Goal: Task Accomplishment & Management: Use online tool/utility

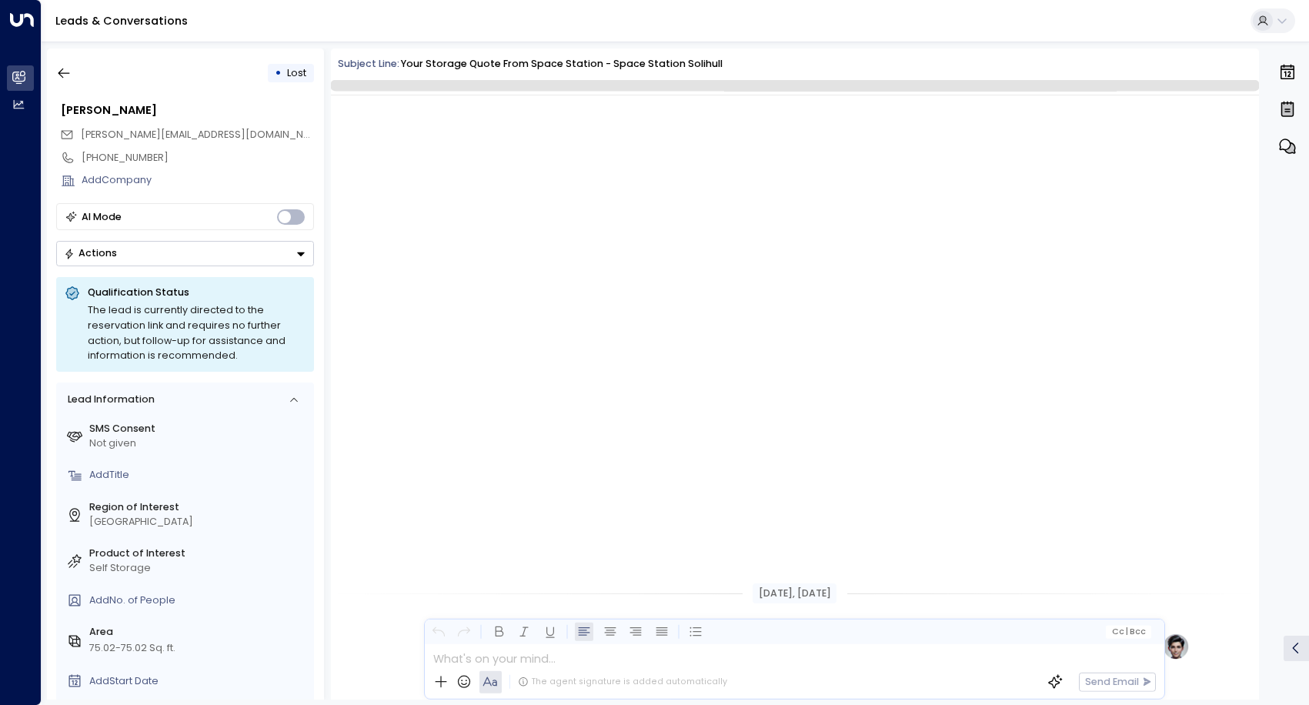
scroll to position [641, 0]
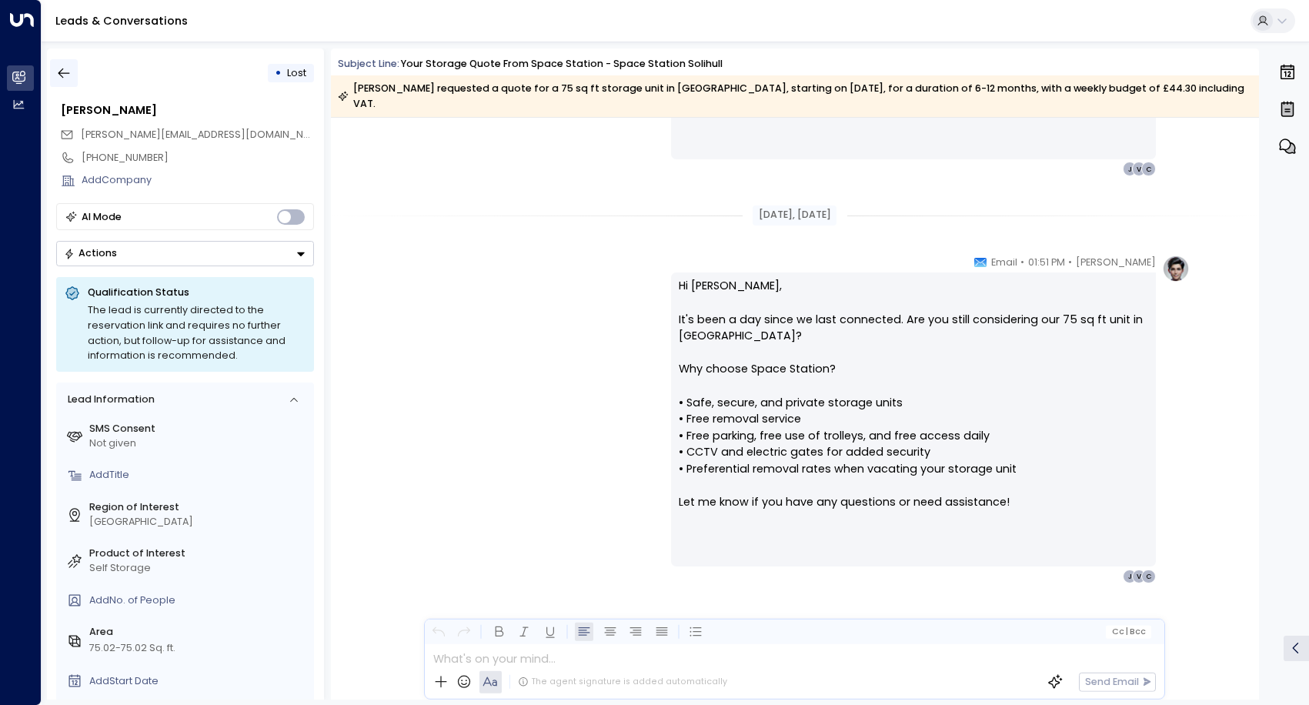
click at [62, 72] on icon "button" at bounding box center [63, 72] width 15 height 15
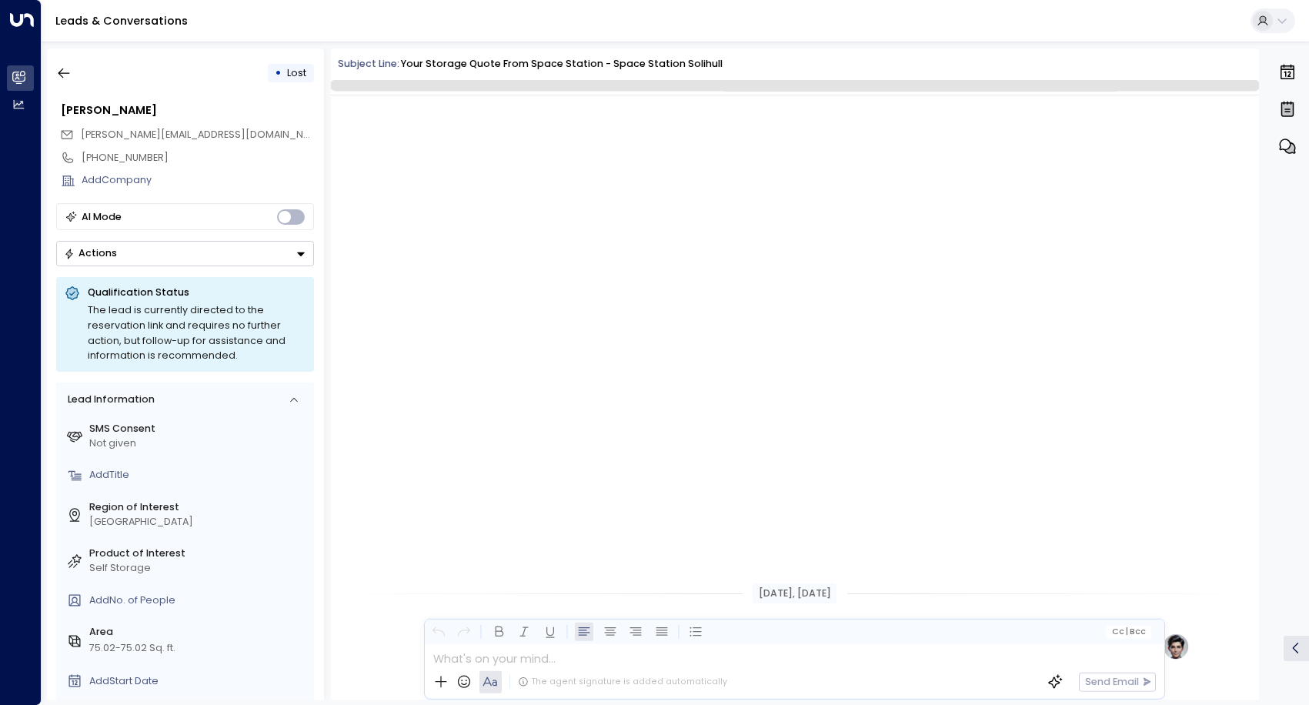
scroll to position [641, 0]
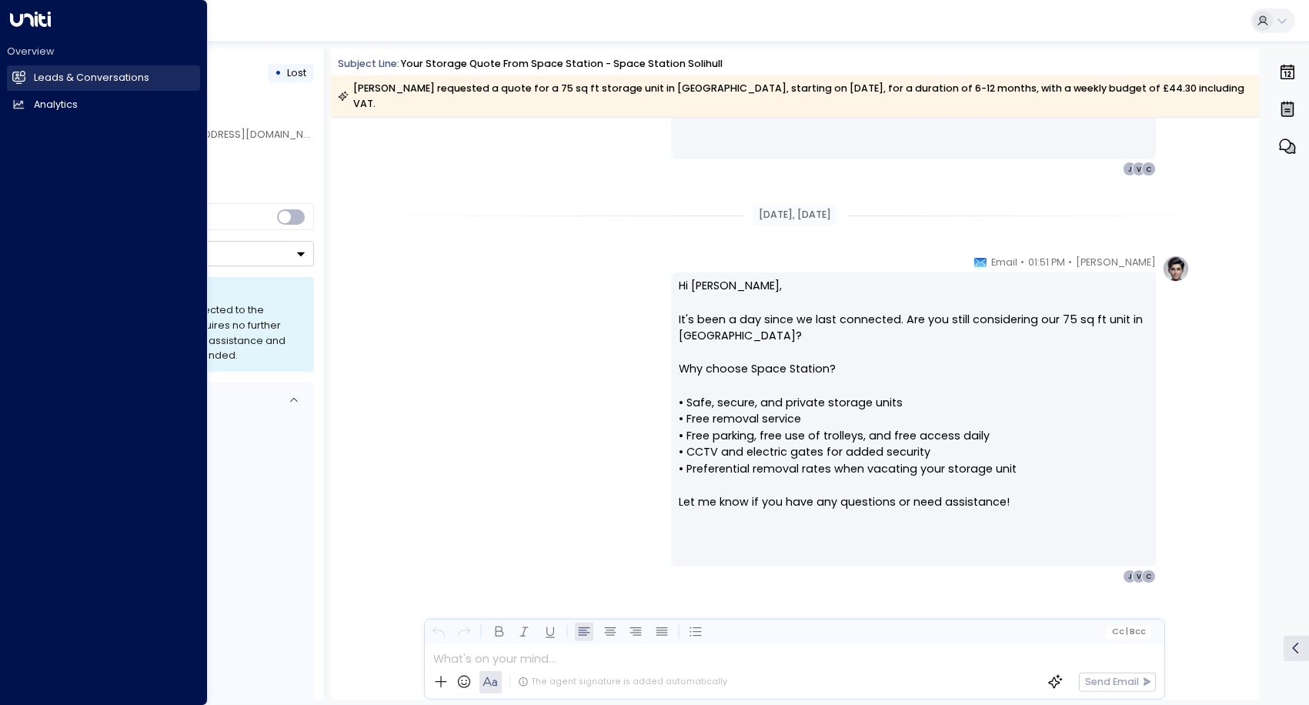
click at [55, 79] on h2 "Leads & Conversations" at bounding box center [91, 78] width 115 height 15
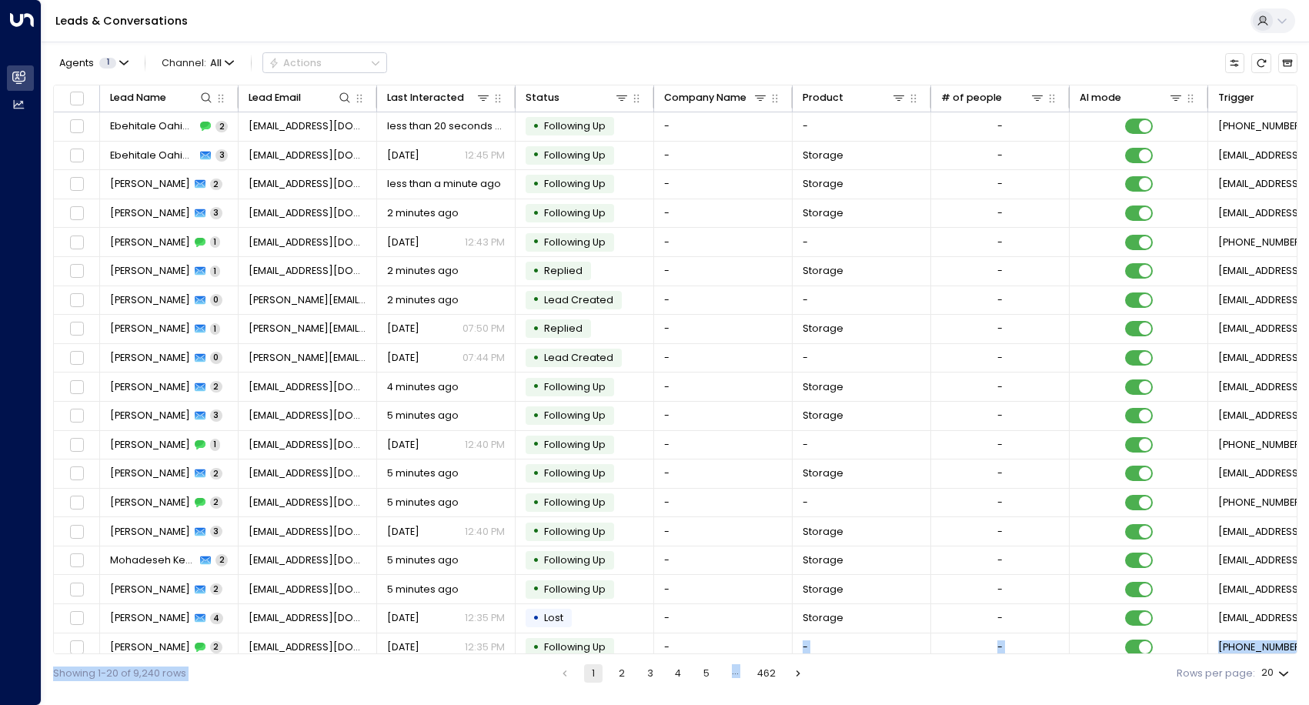
drag, startPoint x: 675, startPoint y: 649, endPoint x: 791, endPoint y: 658, distance: 115.8
click at [791, 658] on div "Agents 1 Channel: All Actions Lead Name Lead Email Last Interacted Status Compa…" at bounding box center [675, 367] width 1245 height 651
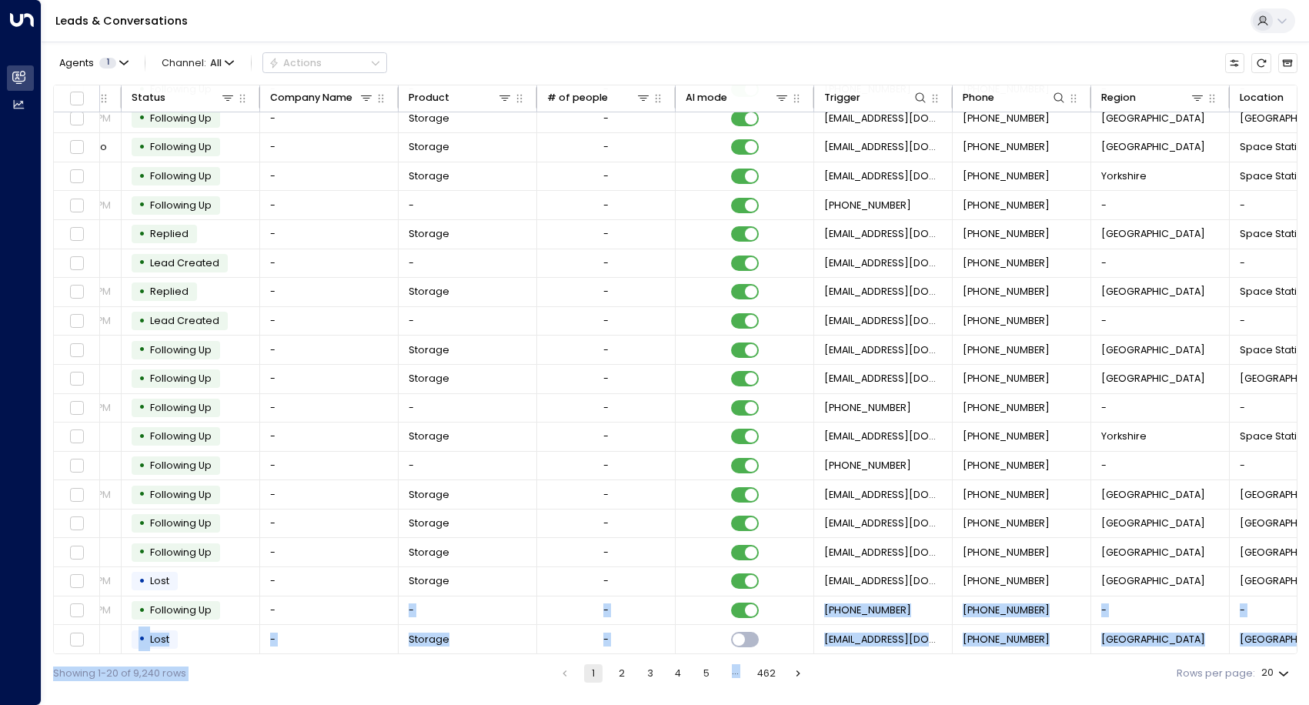
scroll to position [41, 472]
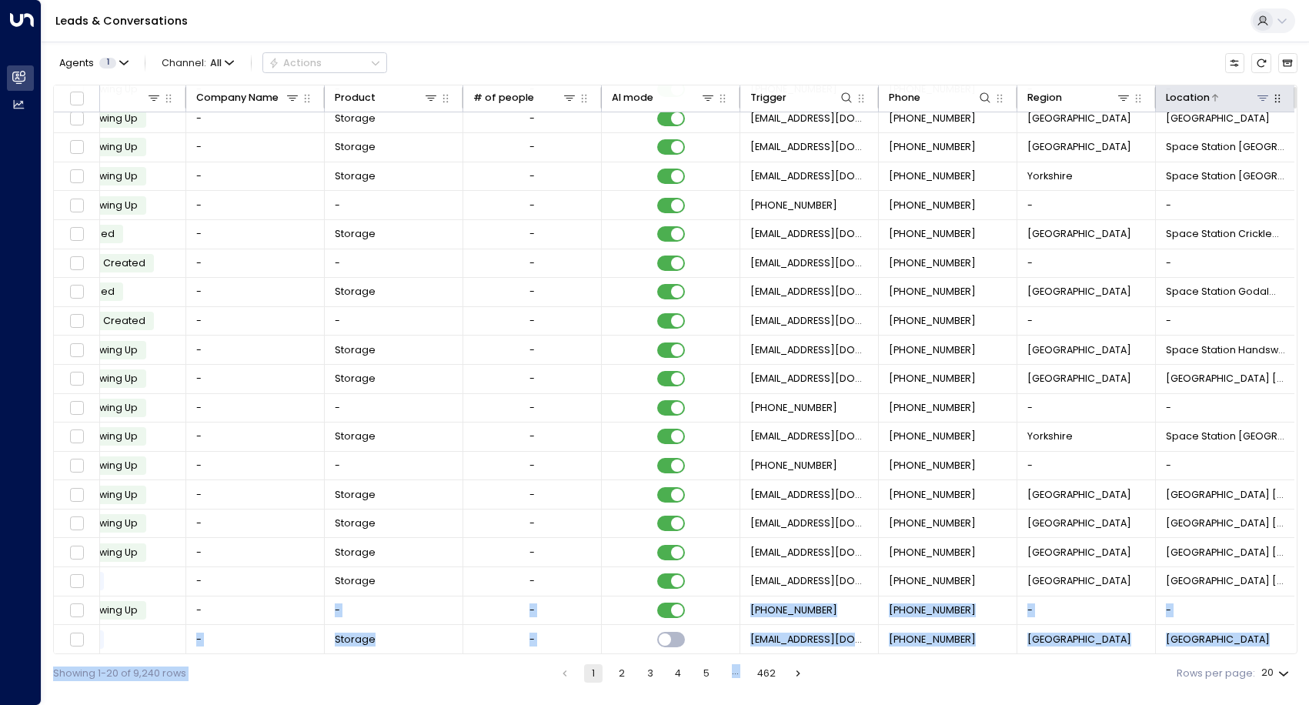
click at [1260, 103] on icon at bounding box center [1263, 98] width 12 height 12
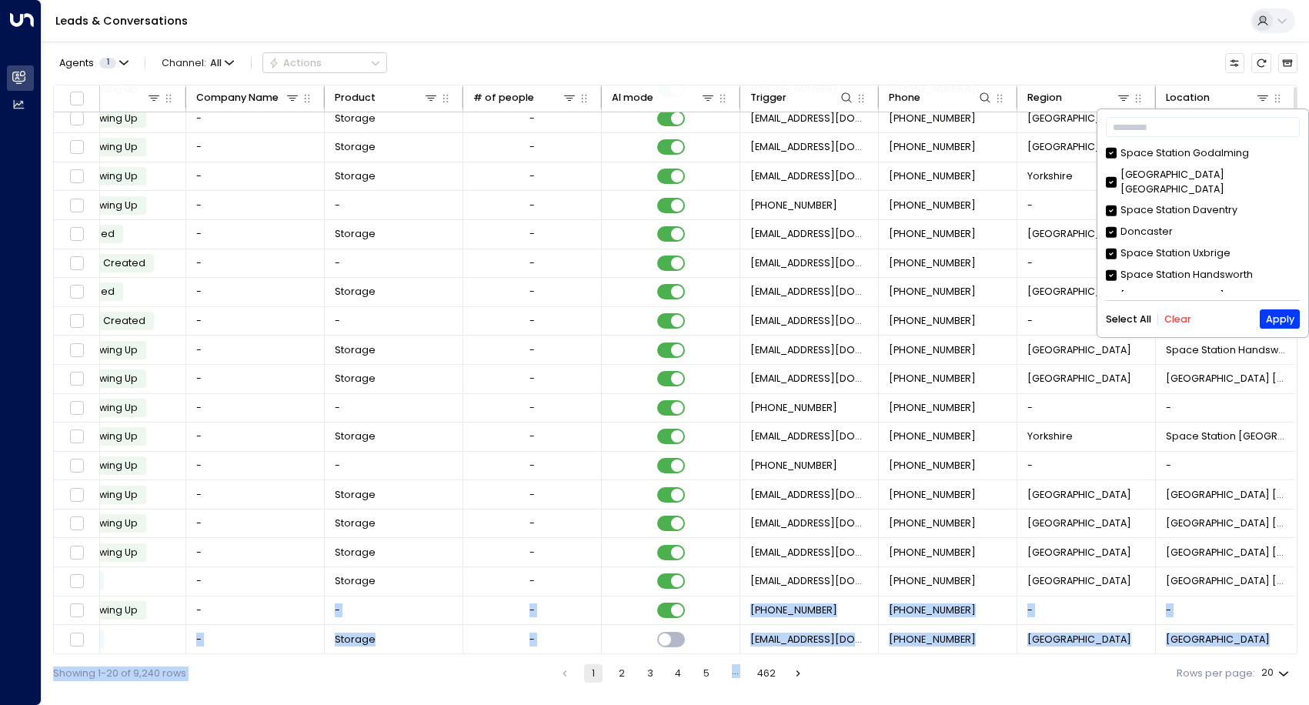
click at [1179, 323] on button "Clear" at bounding box center [1178, 319] width 27 height 11
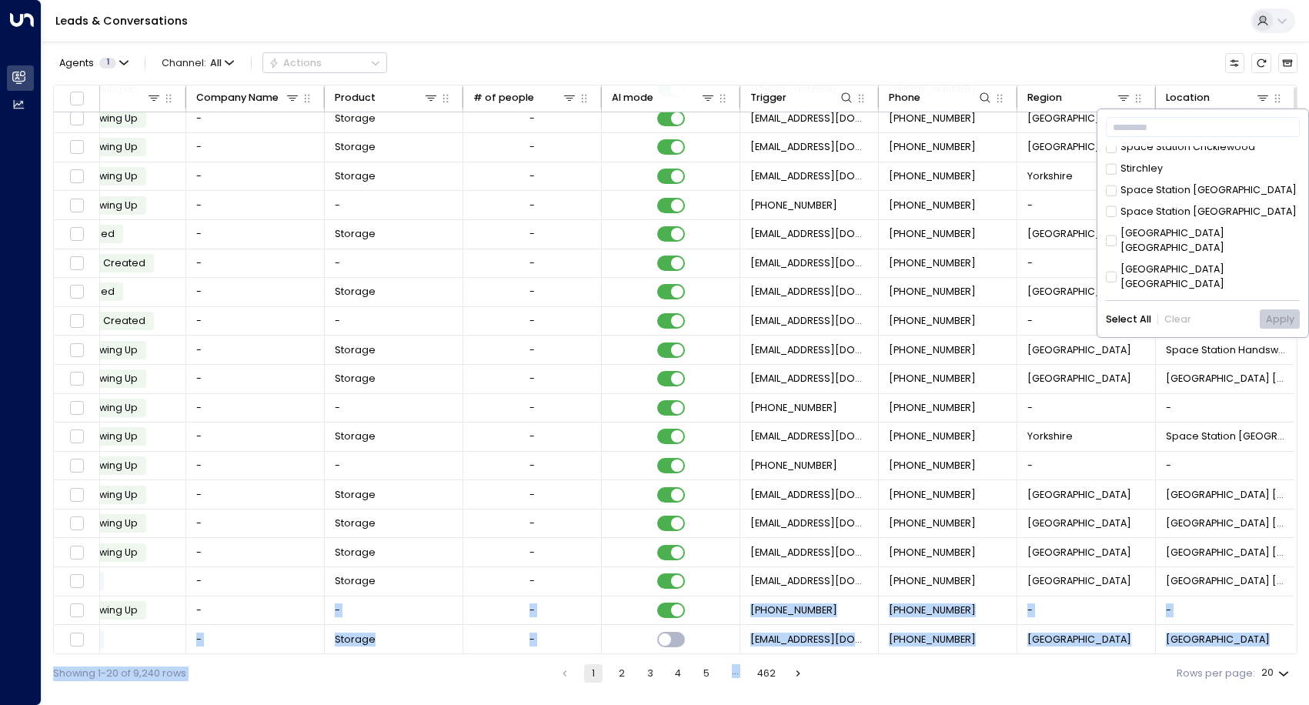
scroll to position [218, 0]
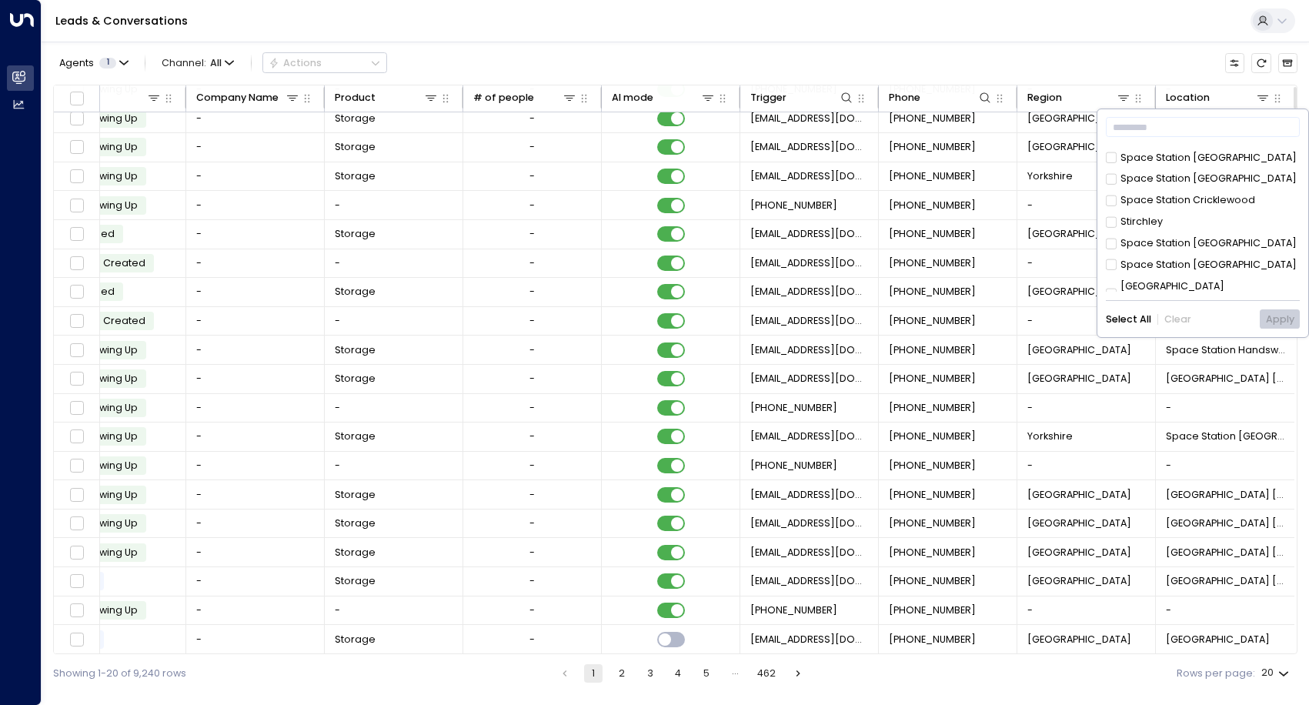
click at [1209, 236] on div "Space Station [GEOGRAPHIC_DATA]" at bounding box center [1209, 243] width 176 height 15
click at [1274, 319] on button "Apply" at bounding box center [1279, 318] width 39 height 19
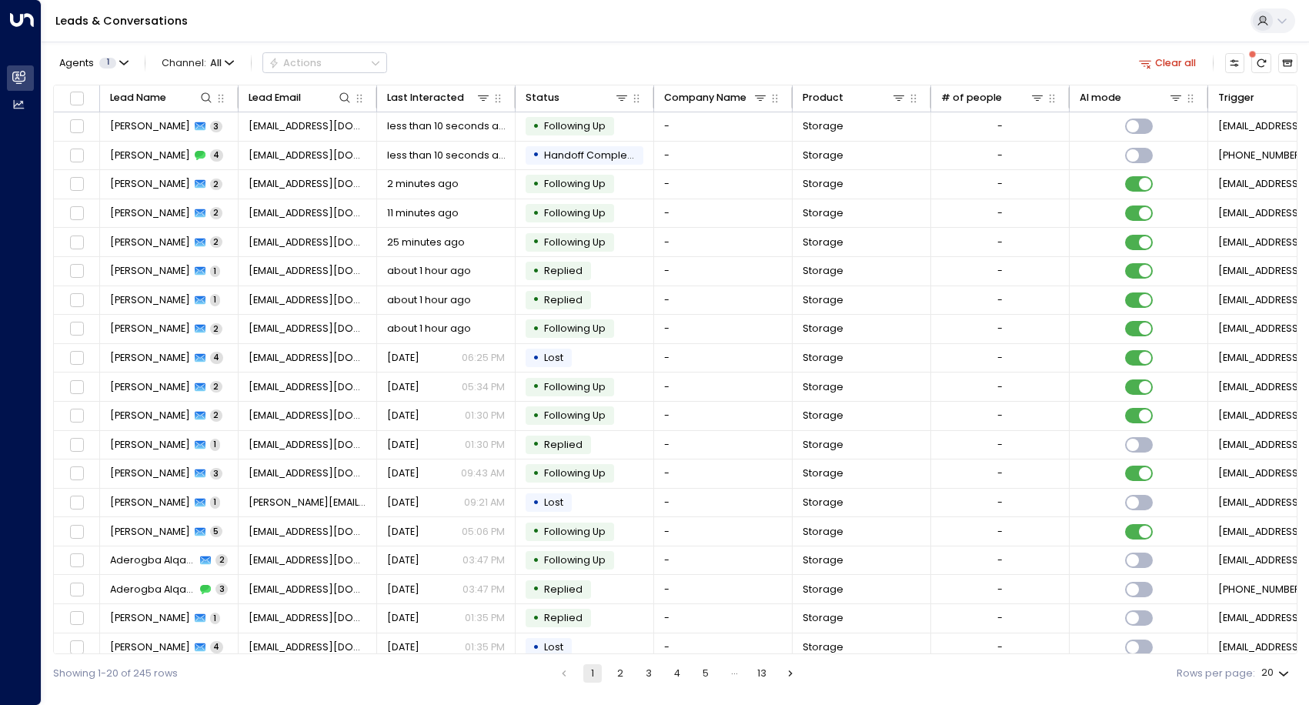
click at [621, 674] on button "2" at bounding box center [620, 673] width 18 height 18
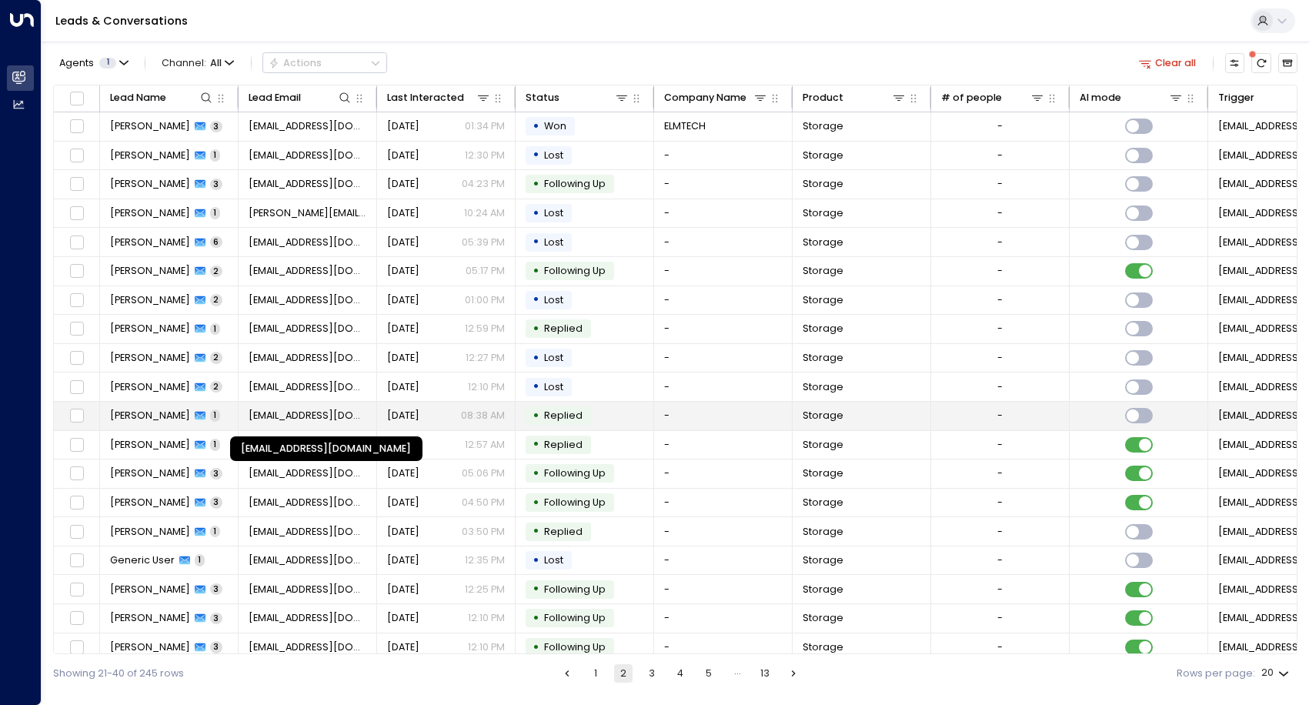
click at [310, 413] on span "[EMAIL_ADDRESS][DOMAIN_NAME]" at bounding box center [308, 416] width 119 height 14
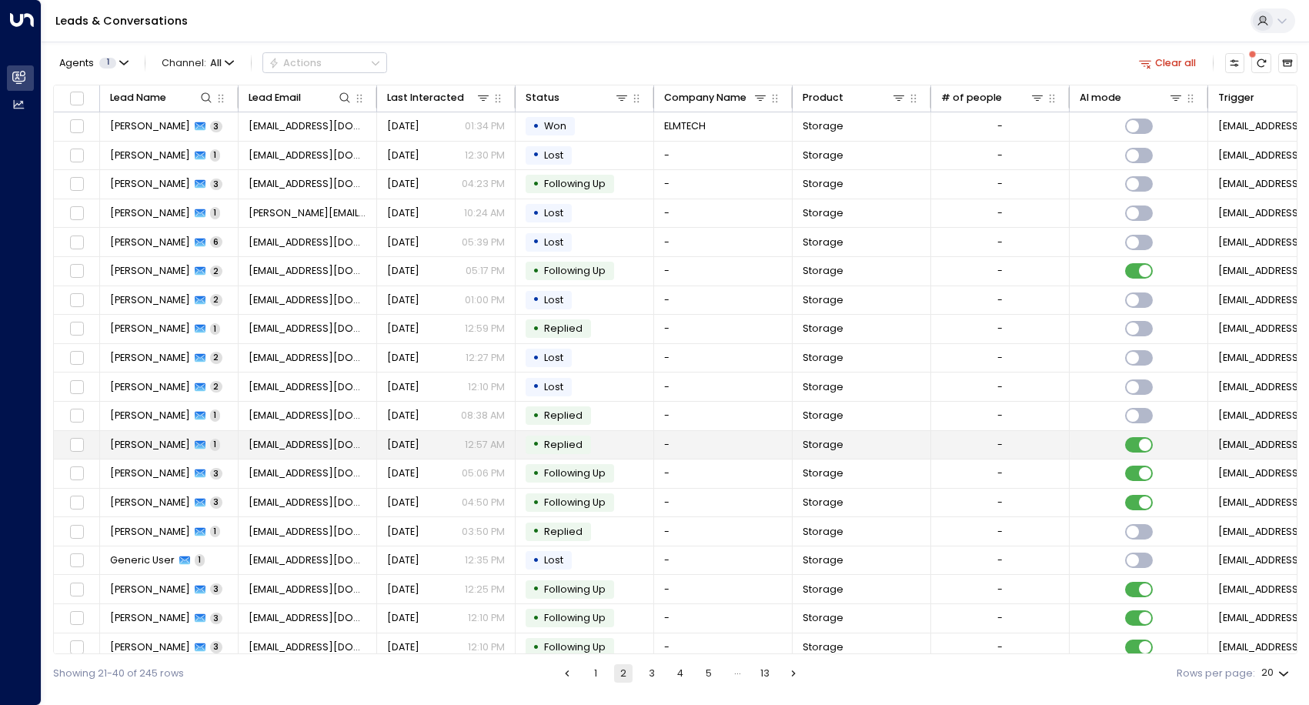
scroll to position [41, 0]
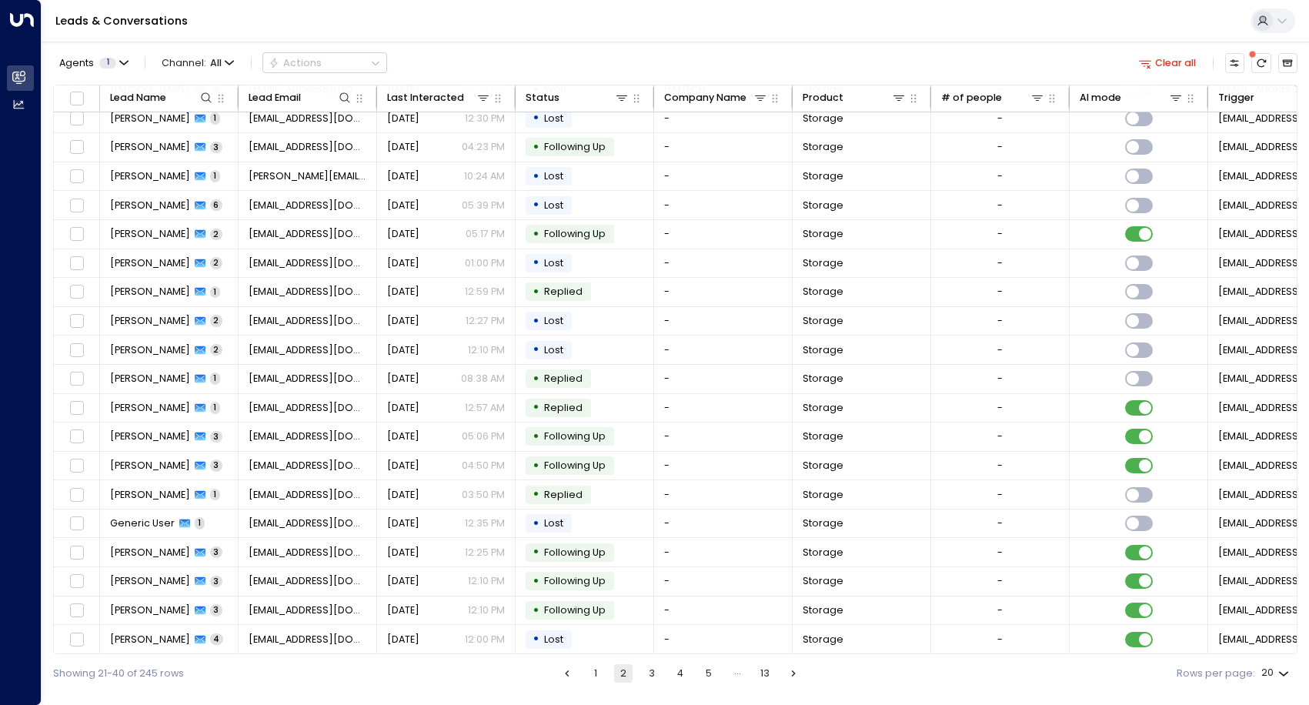
click at [650, 674] on button "3" at bounding box center [652, 673] width 18 height 18
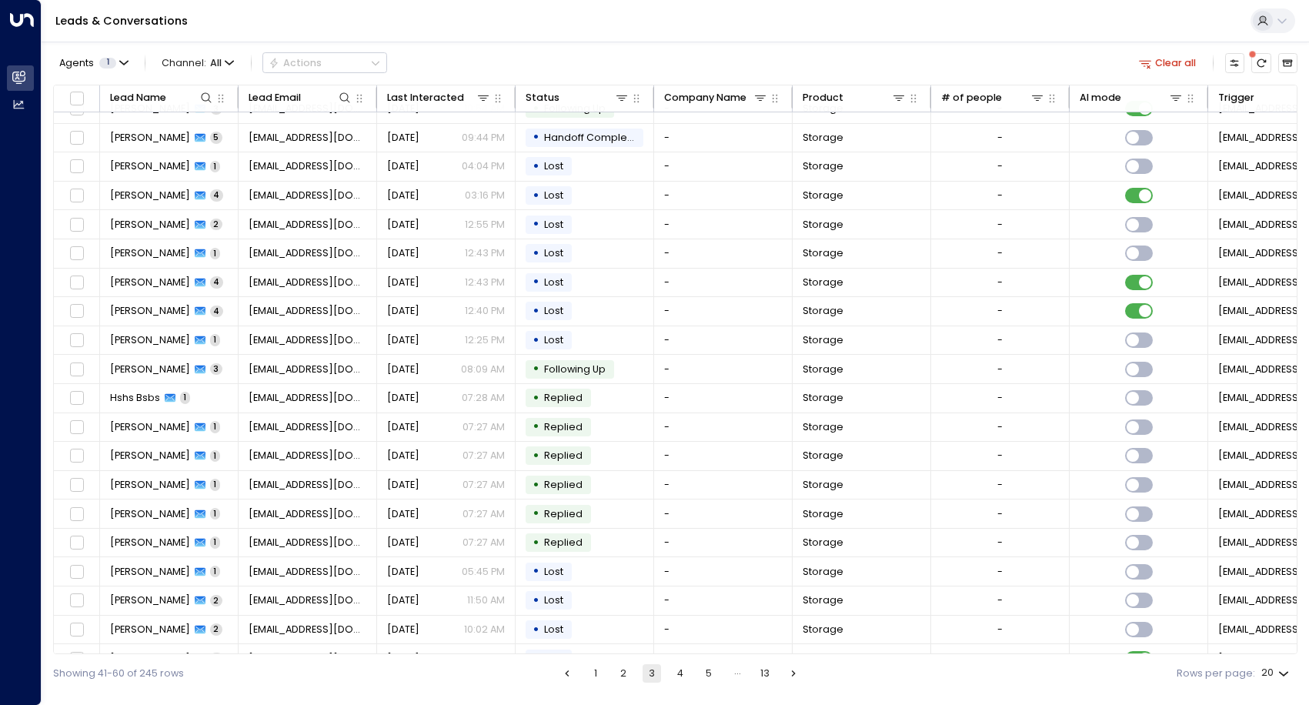
scroll to position [41, 0]
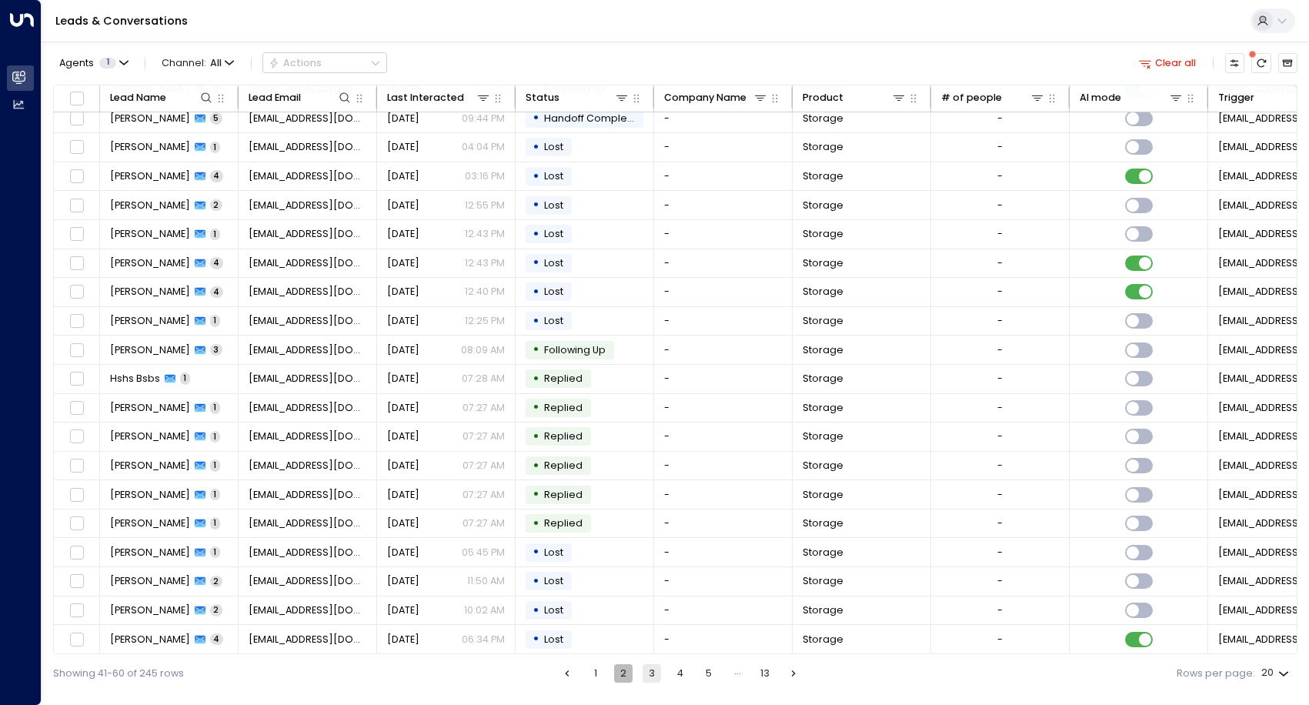
click at [626, 674] on button "2" at bounding box center [623, 673] width 18 height 18
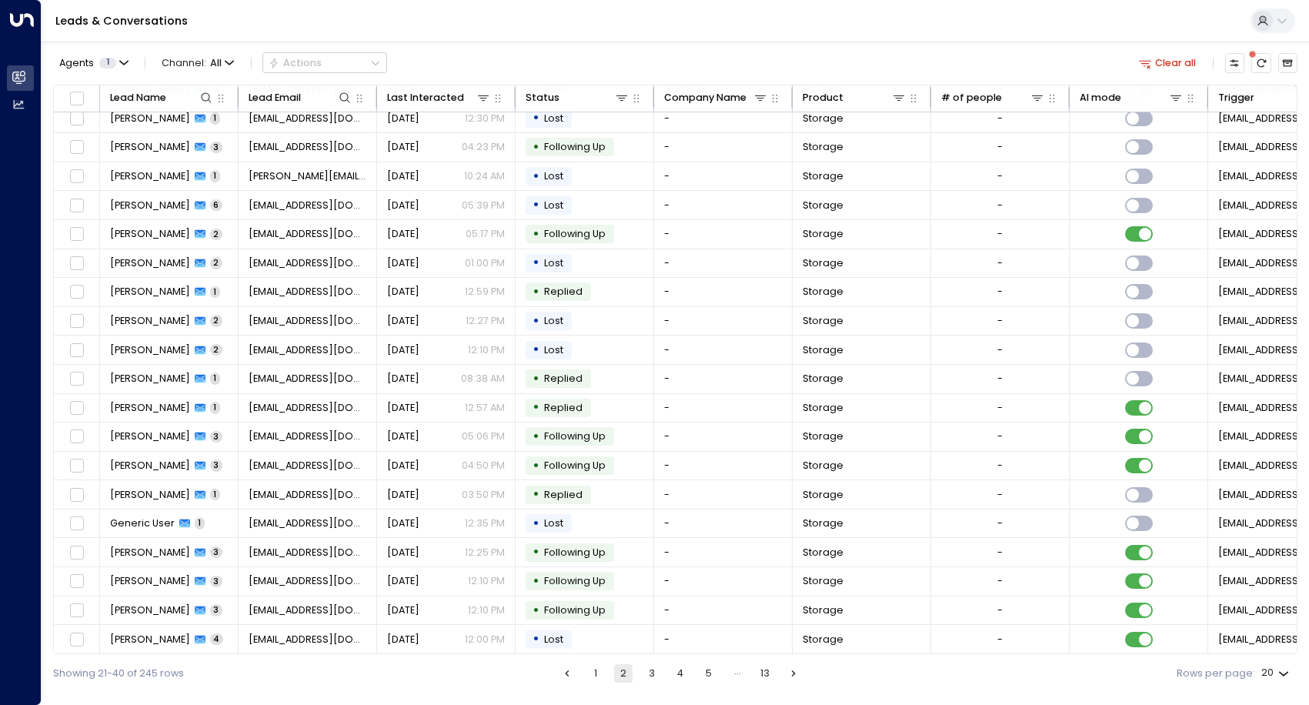
click at [647, 671] on button "3" at bounding box center [652, 673] width 18 height 18
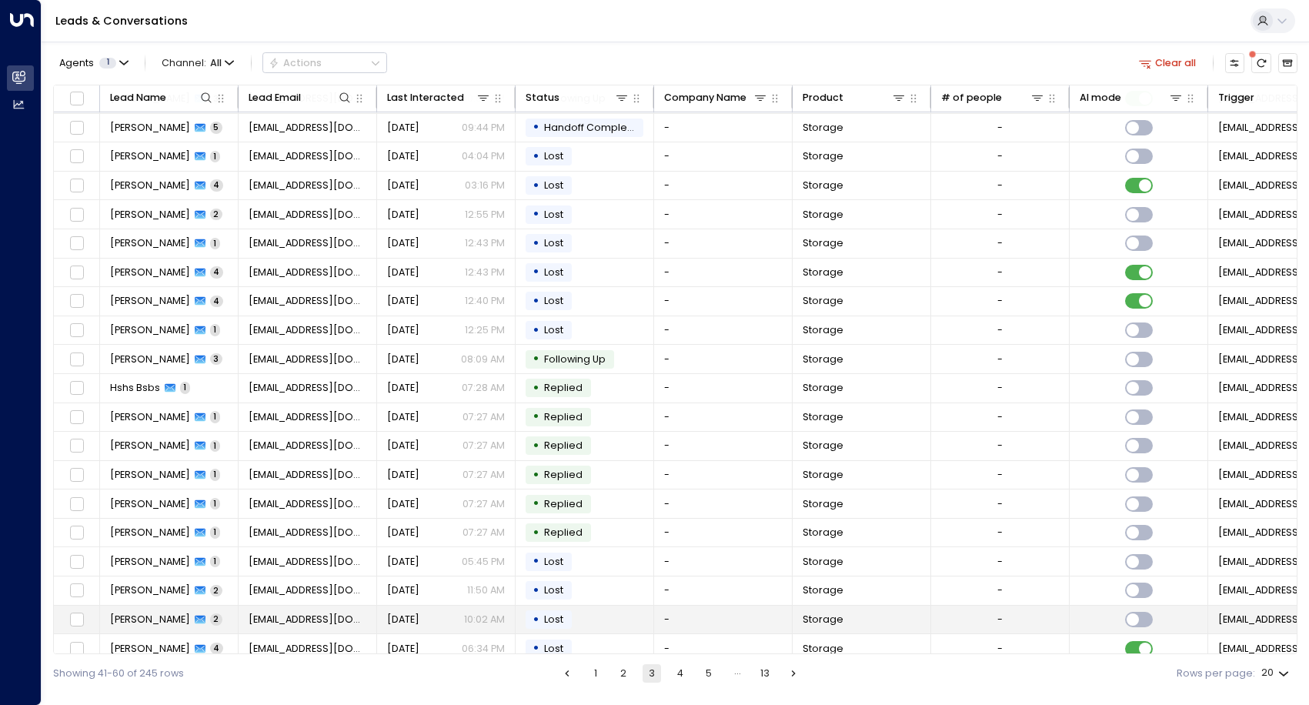
scroll to position [41, 0]
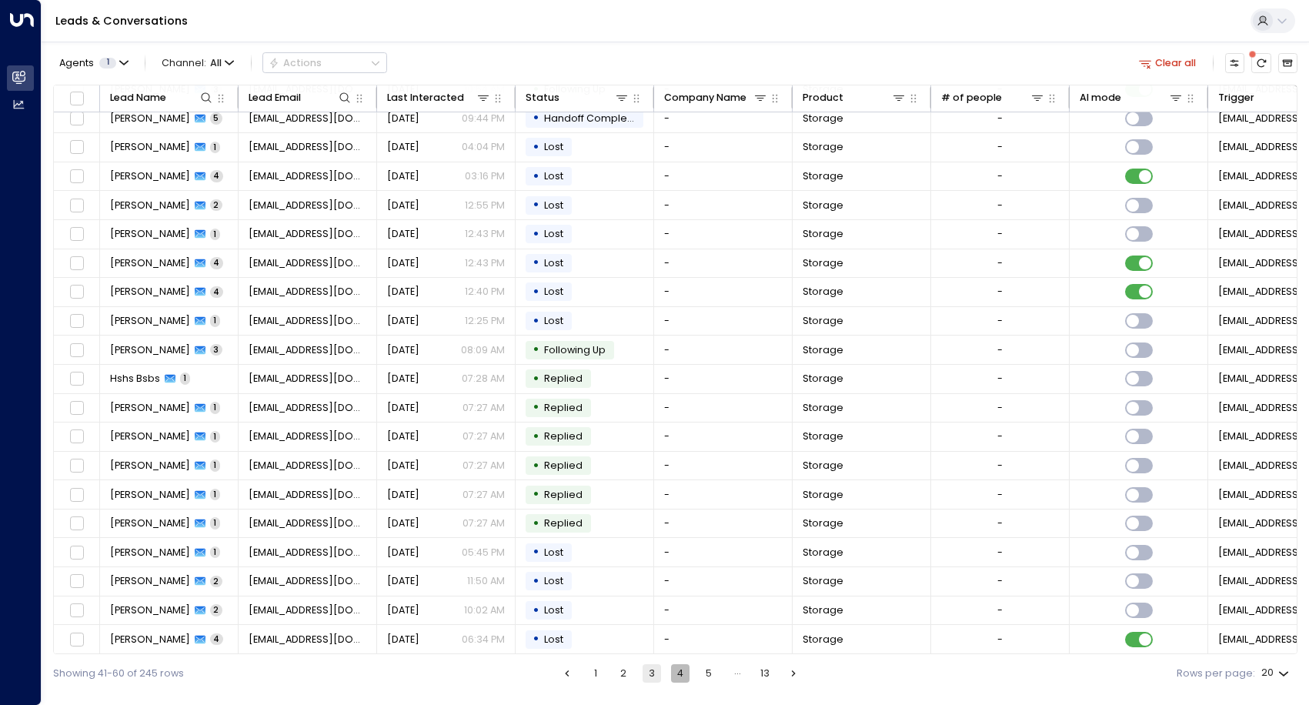
click at [681, 674] on button "4" at bounding box center [680, 673] width 18 height 18
